Goal: Information Seeking & Learning: Learn about a topic

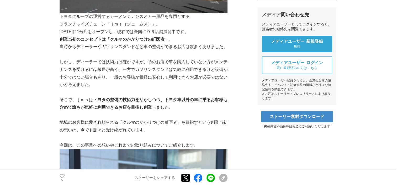
scroll to position [158, 0]
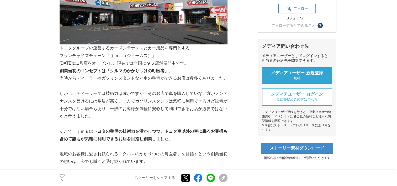
click at [184, 78] on p "当時からディーラーやガソリンスタンドなど車の整備ができるお店は数多くありました。" at bounding box center [144, 79] width 168 height 8
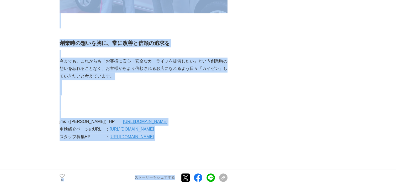
scroll to position [2498, 0]
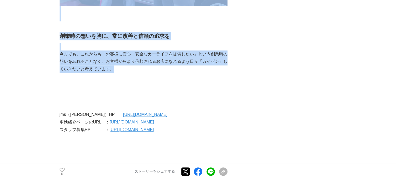
drag, startPoint x: 56, startPoint y: 44, endPoint x: 166, endPoint y: 67, distance: 112.4
copy section "lo・ipsumdolorsi、ametconsecteturadipiscing「eli」。seddoeiusmodtemporincididu utla …"
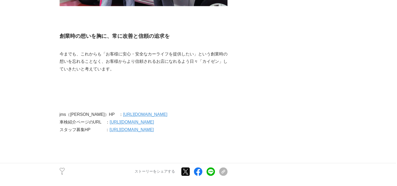
drag, startPoint x: 200, startPoint y: 99, endPoint x: 204, endPoint y: 97, distance: 4.2
click at [202, 98] on p at bounding box center [144, 100] width 168 height 8
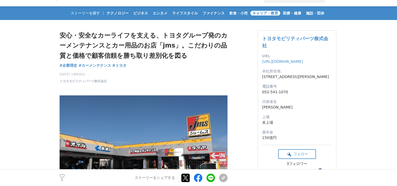
scroll to position [0, 0]
